Goal: Register for event/course

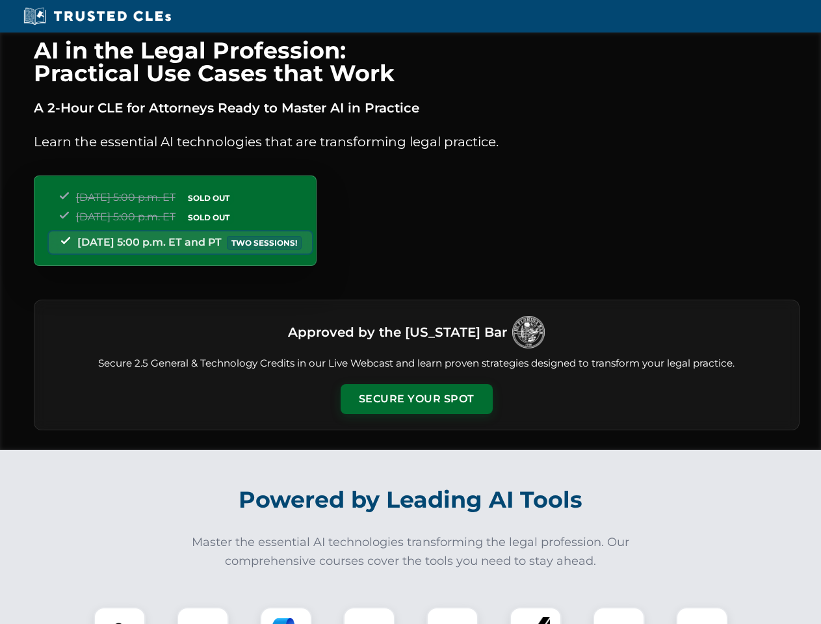
click at [416, 399] on button "Secure Your Spot" at bounding box center [417, 399] width 152 height 30
click at [120, 616] on img at bounding box center [120, 634] width 38 height 38
click at [203, 616] on div at bounding box center [203, 633] width 52 height 52
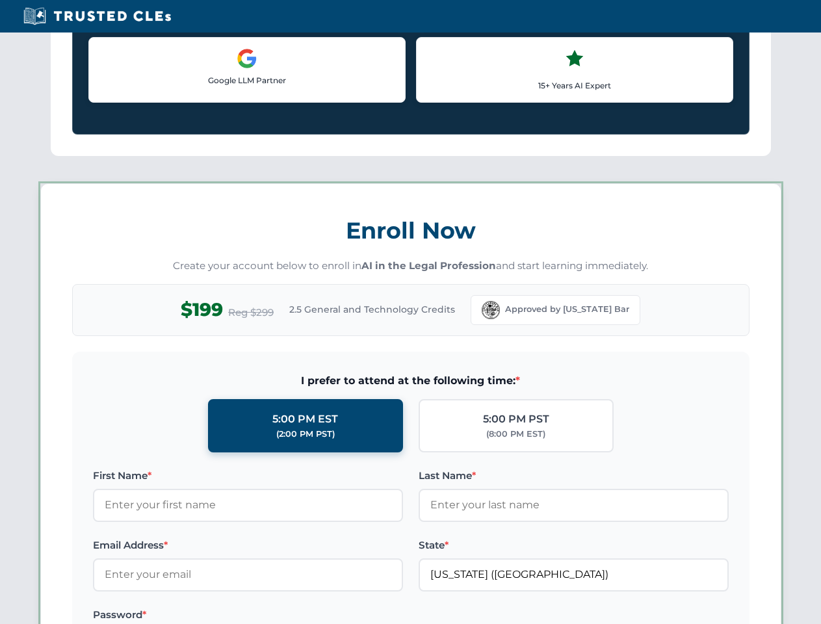
click at [286, 616] on label "Password *" at bounding box center [248, 615] width 310 height 16
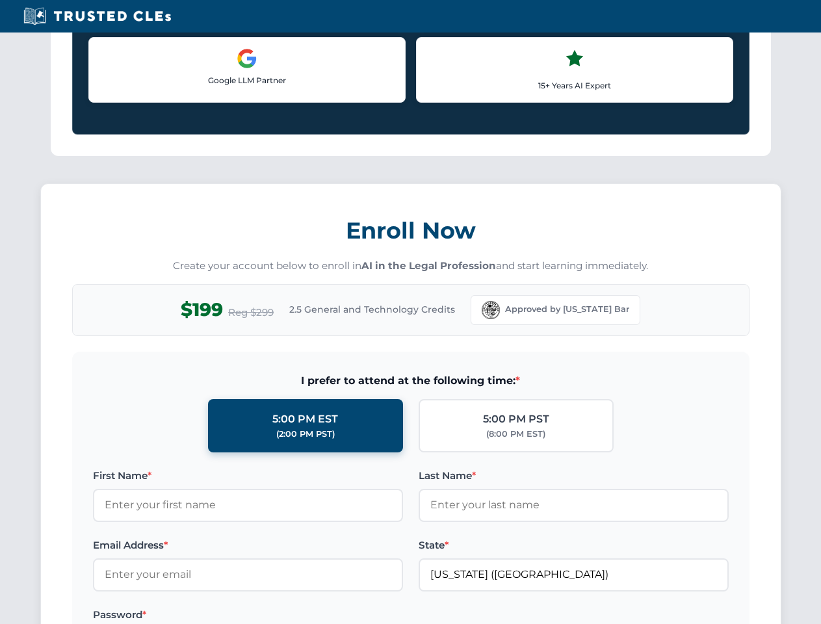
scroll to position [1277, 0]
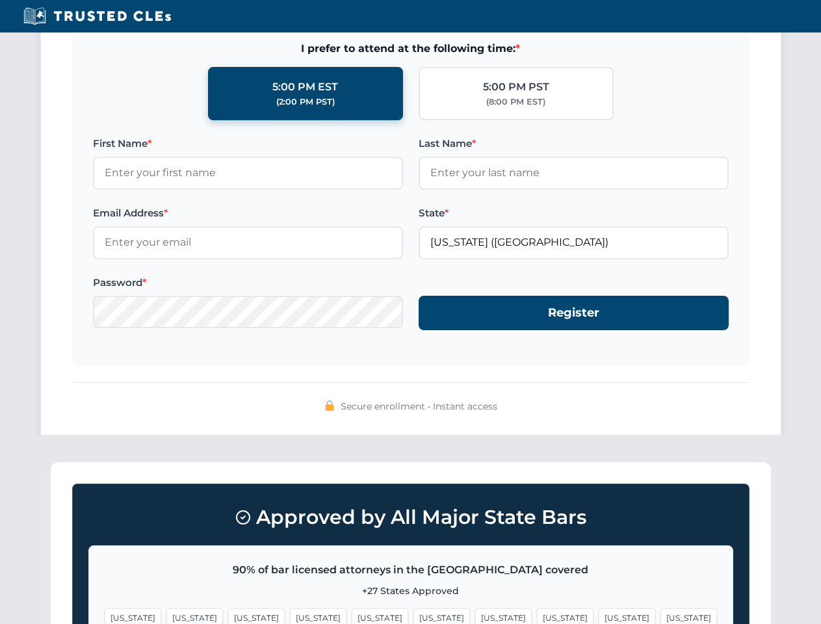
click at [599, 616] on span "[US_STATE]" at bounding box center [627, 618] width 57 height 19
